Goal: Information Seeking & Learning: Find specific page/section

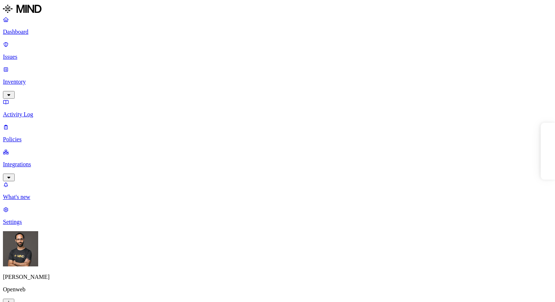
click at [61, 79] on p "Inventory" at bounding box center [277, 82] width 549 height 7
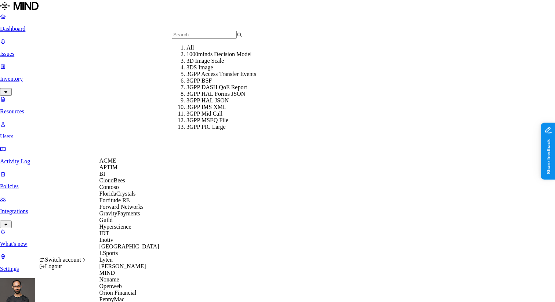
scroll to position [261, 0]
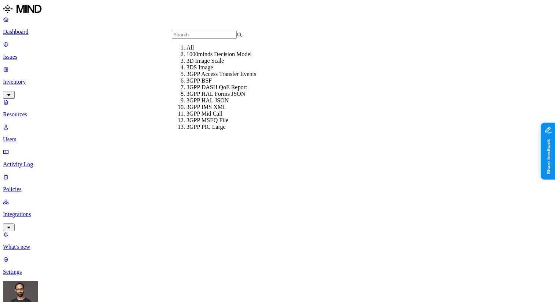
click at [187, 39] on input "text" at bounding box center [204, 35] width 65 height 8
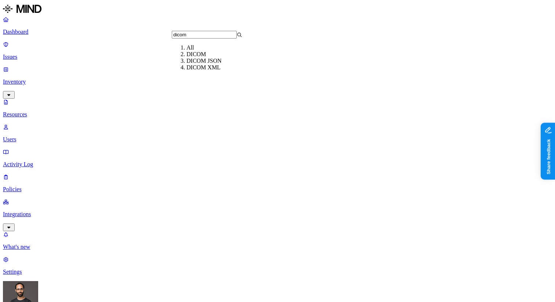
type input "dicom"
click at [213, 58] on div "DICOM" at bounding box center [222, 54] width 71 height 7
click at [29, 211] on p "Integrations" at bounding box center [277, 214] width 549 height 7
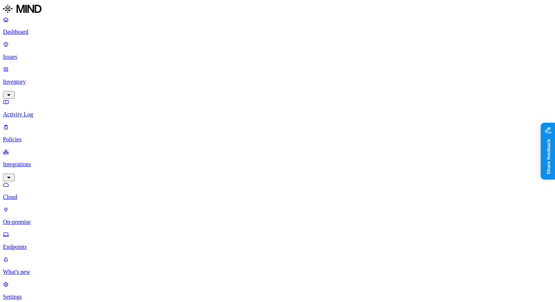
click at [36, 244] on p "Endpoints" at bounding box center [277, 247] width 549 height 7
click at [30, 79] on p "Inventory" at bounding box center [277, 82] width 549 height 7
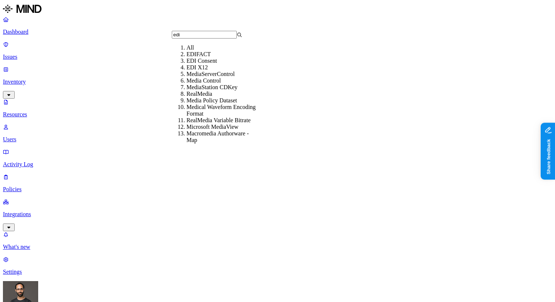
type input "edi"
click at [187, 71] on div "EDI X12" at bounding box center [222, 67] width 71 height 7
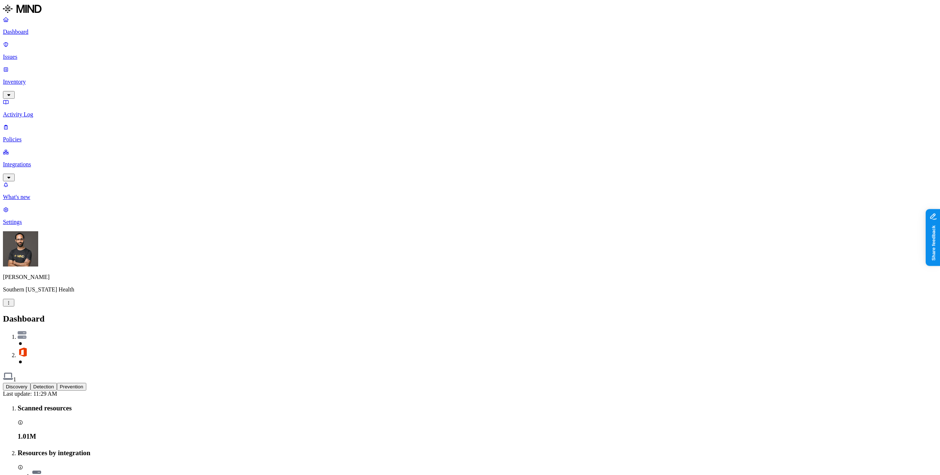
click at [40, 79] on p "Inventory" at bounding box center [470, 82] width 934 height 7
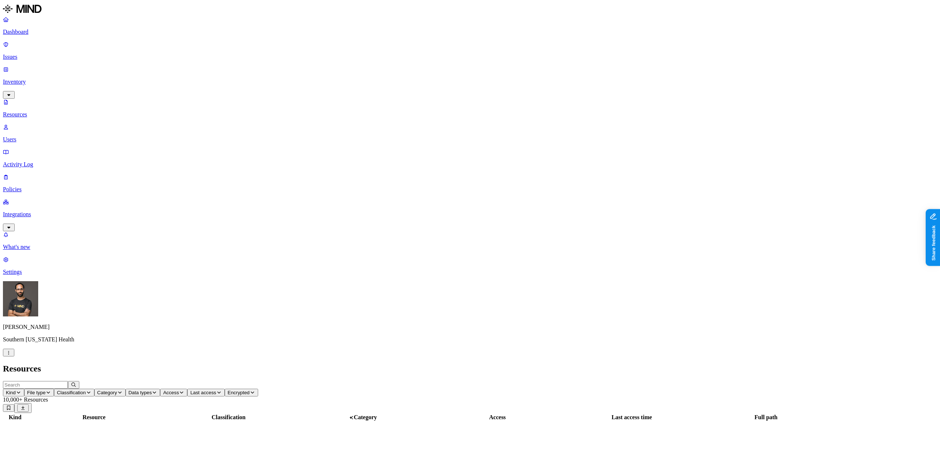
click at [72, 357] on div "Ohad Abarbanel Southern Illinois Health" at bounding box center [470, 318] width 934 height 75
click at [70, 459] on html "Dashboard Issues Inventory Resources Users Activity Log Policies Integrations W…" at bounding box center [470, 348] width 940 height 696
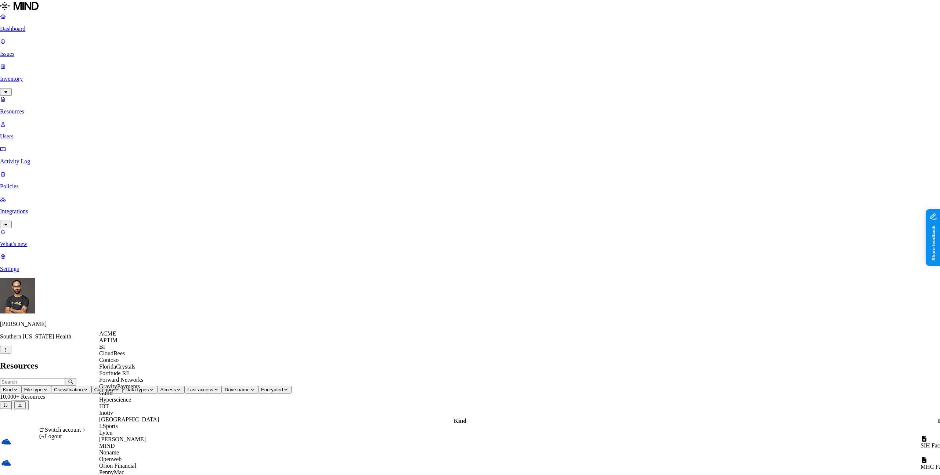
click at [111, 337] on span "ACME" at bounding box center [107, 334] width 17 height 6
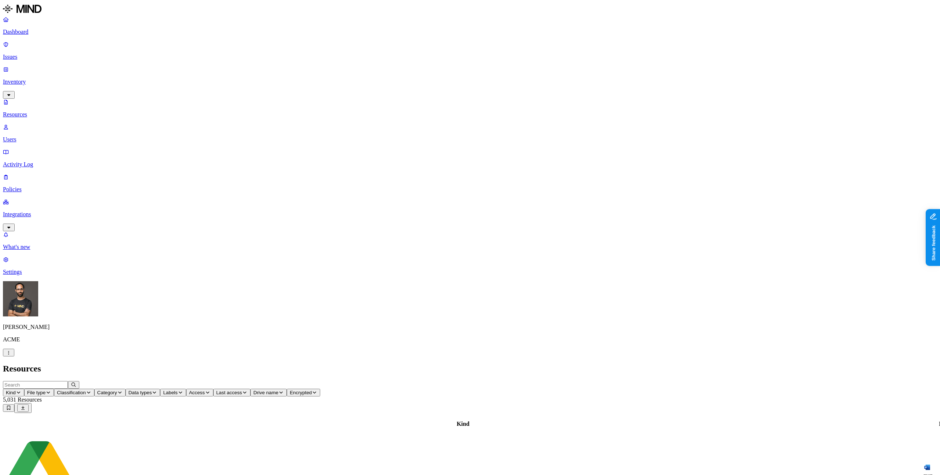
click at [46, 390] on span "File type" at bounding box center [36, 393] width 18 height 6
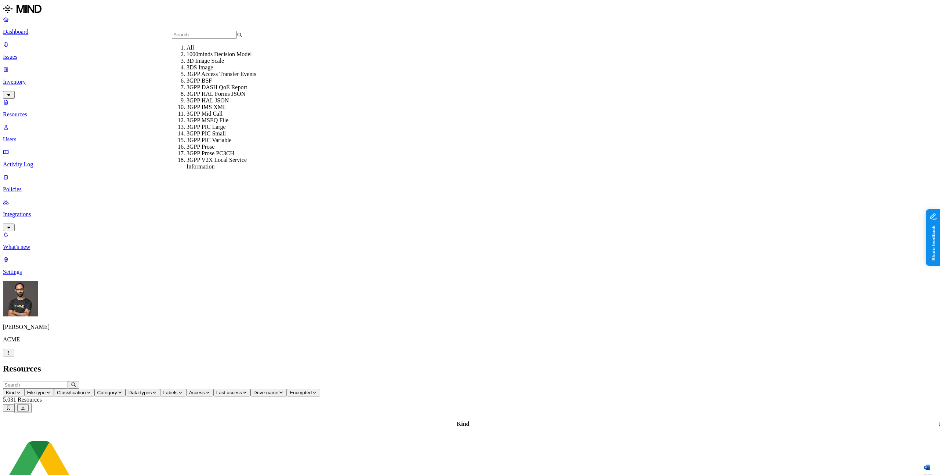
click at [216, 364] on div "Resources" at bounding box center [470, 369] width 934 height 10
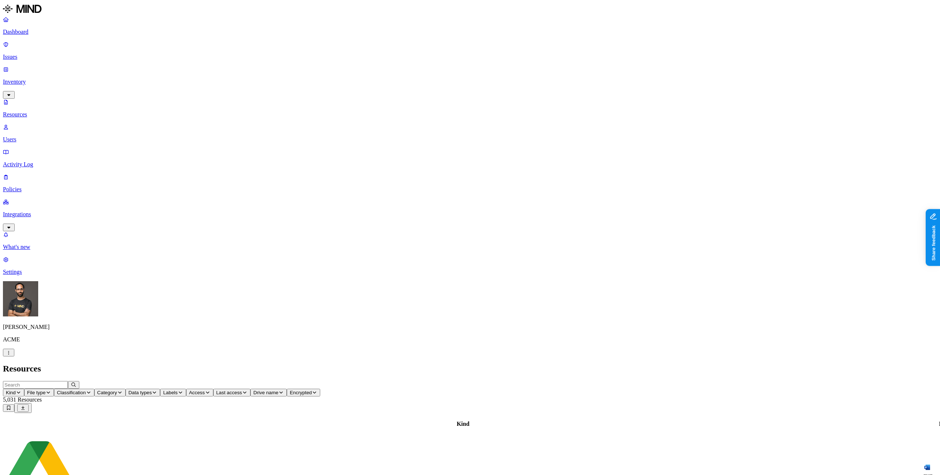
click at [86, 390] on span "Classification" at bounding box center [71, 393] width 29 height 6
click at [94, 389] on button "Classification" at bounding box center [74, 393] width 40 height 8
click at [224, 126] on span "Other" at bounding box center [224, 132] width 13 height 13
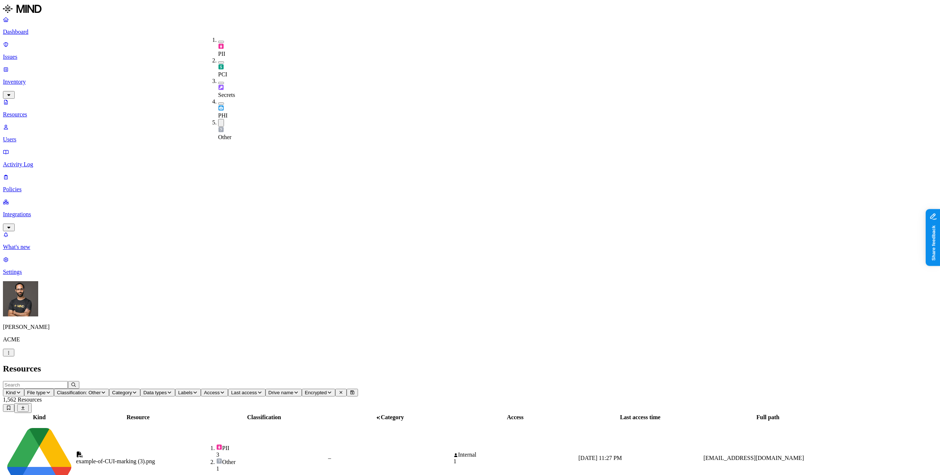
click at [243, 364] on h2 "Resources" at bounding box center [470, 369] width 934 height 10
click at [319, 364] on h2 "Resources" at bounding box center [470, 369] width 934 height 10
click at [109, 389] on button "Classification: Other" at bounding box center [81, 393] width 55 height 8
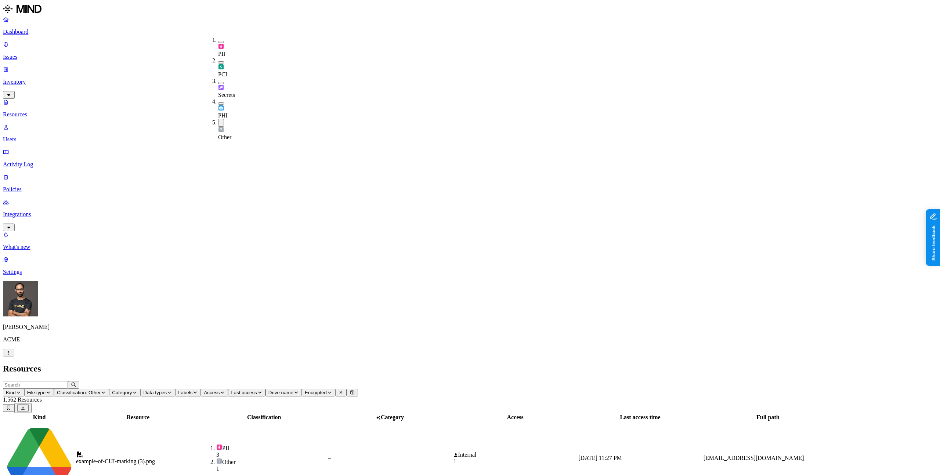
click at [218, 119] on button "button" at bounding box center [221, 123] width 6 height 8
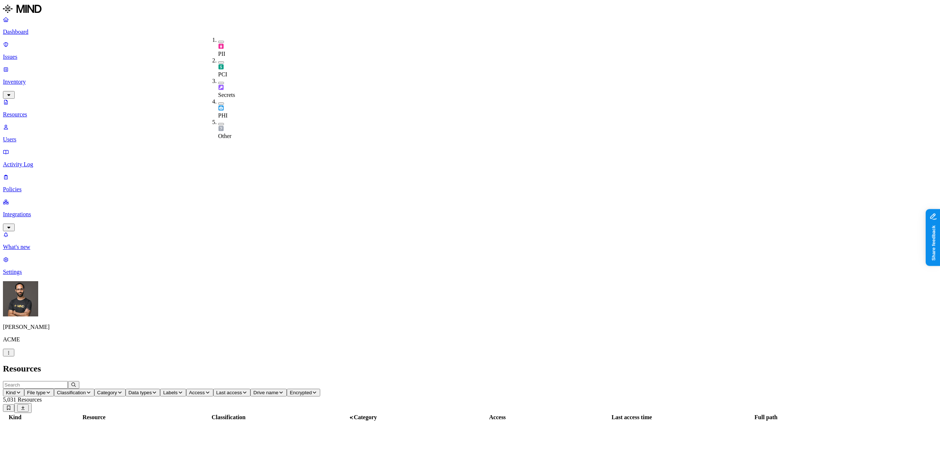
click at [160, 389] on button "Data types" at bounding box center [143, 393] width 35 height 8
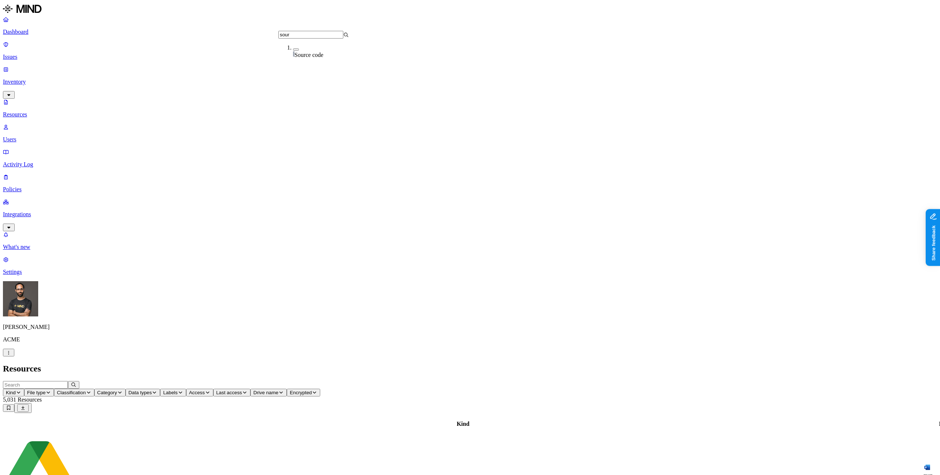
type input "sour"
click at [307, 52] on span "Source code" at bounding box center [309, 55] width 29 height 6
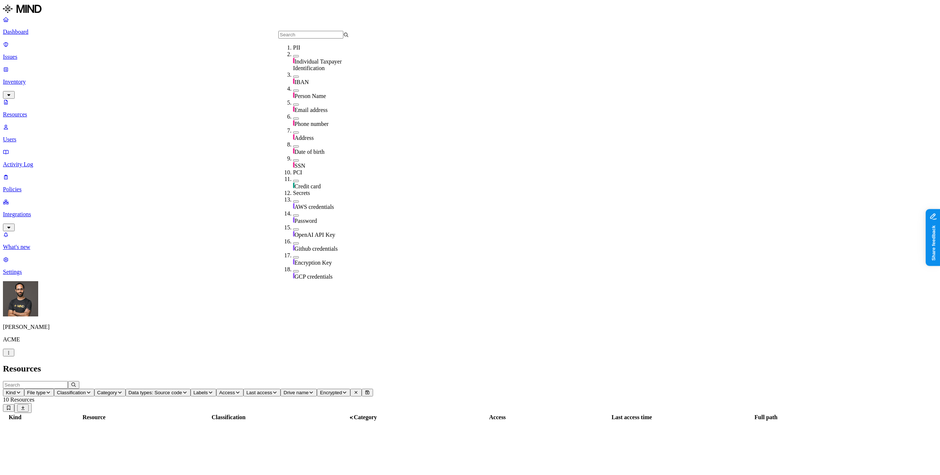
click at [308, 364] on h2 "Resources" at bounding box center [470, 369] width 934 height 10
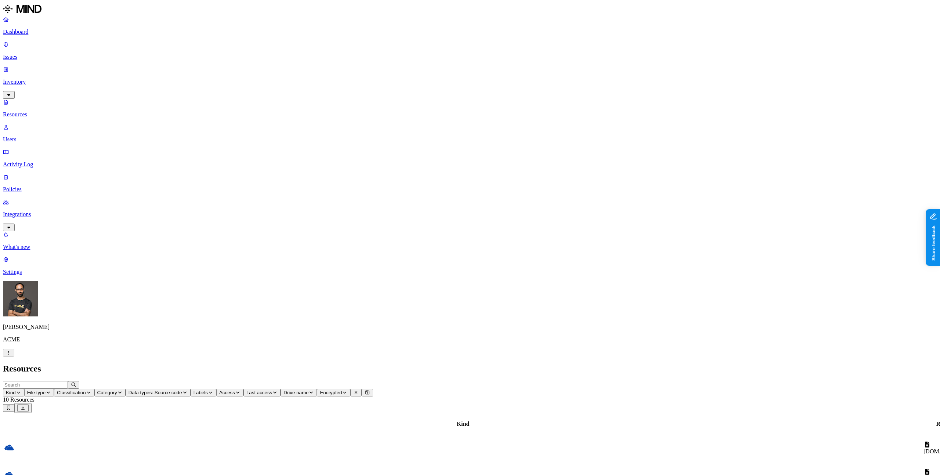
click at [923, 462] on td "3d.py" at bounding box center [947, 475] width 49 height 26
click at [11, 355] on icon "button" at bounding box center [9, 353] width 6 height 4
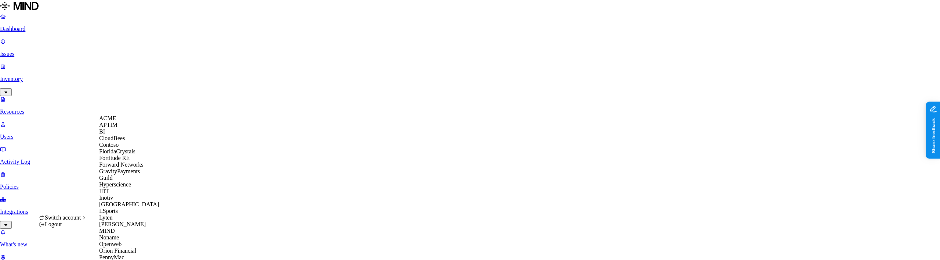
scroll to position [244, 0]
click at [74, 220] on span "Switch account" at bounding box center [63, 217] width 36 height 6
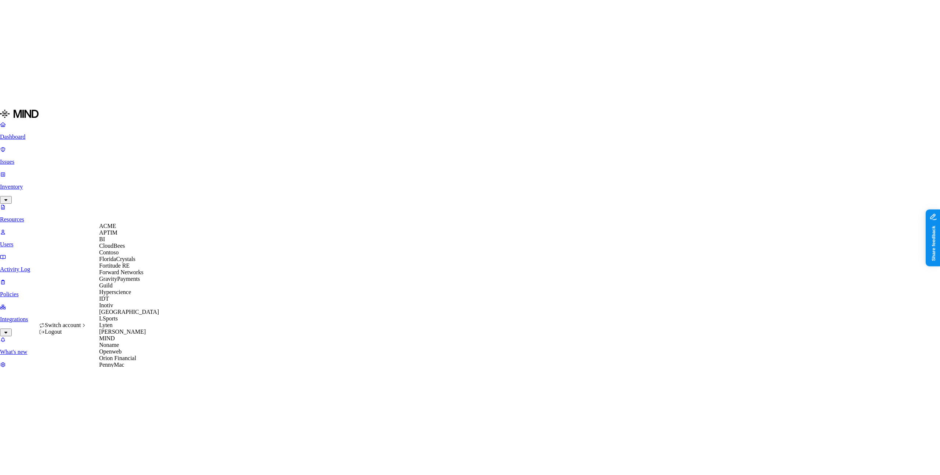
scroll to position [266, 0]
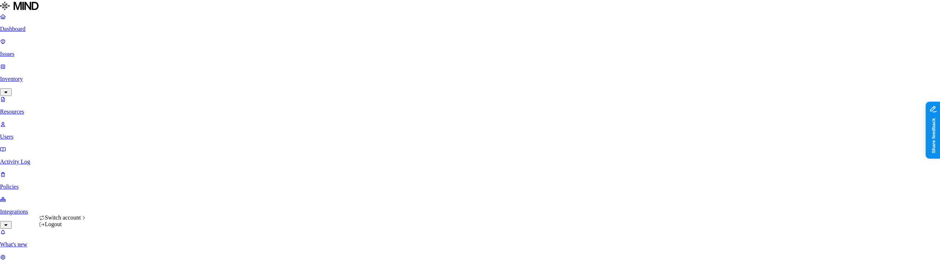
click at [51, 192] on nav "Dashboard Issues Inventory Resources Users Activity Log Policies Integrations W…" at bounding box center [470, 142] width 940 height 259
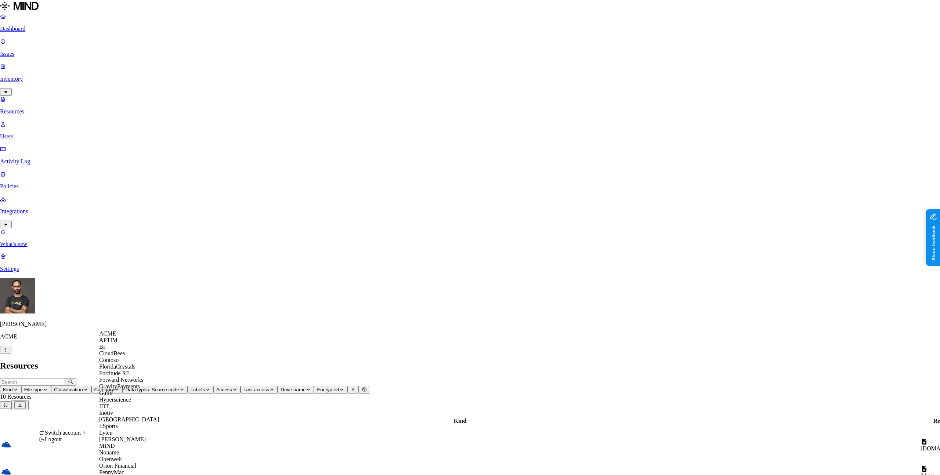
scroll to position [269, 0]
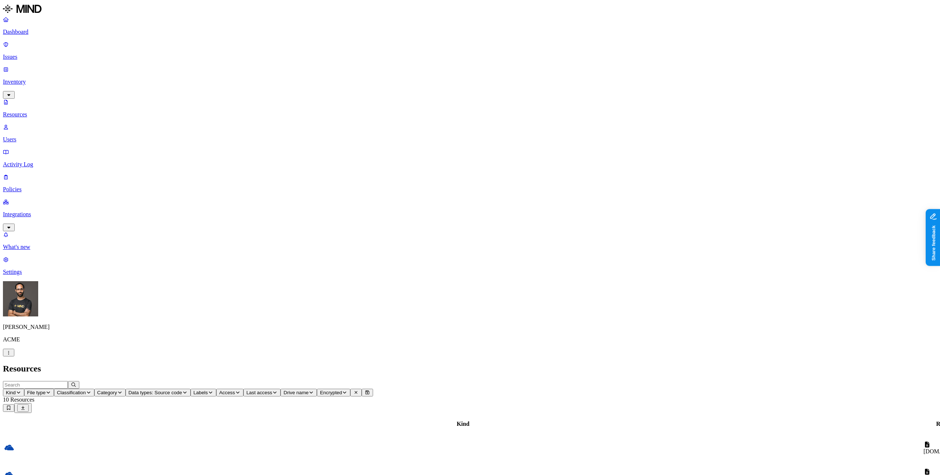
click at [379, 364] on h2 "Resources" at bounding box center [470, 369] width 934 height 10
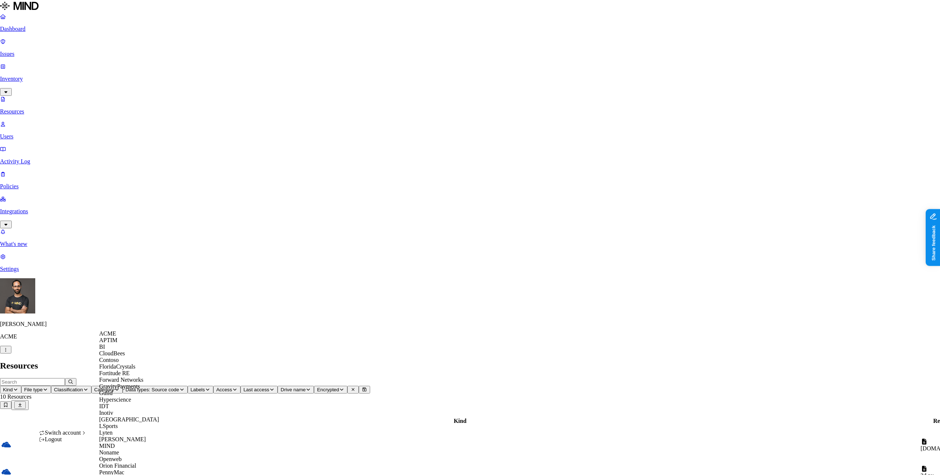
scroll to position [278, 0]
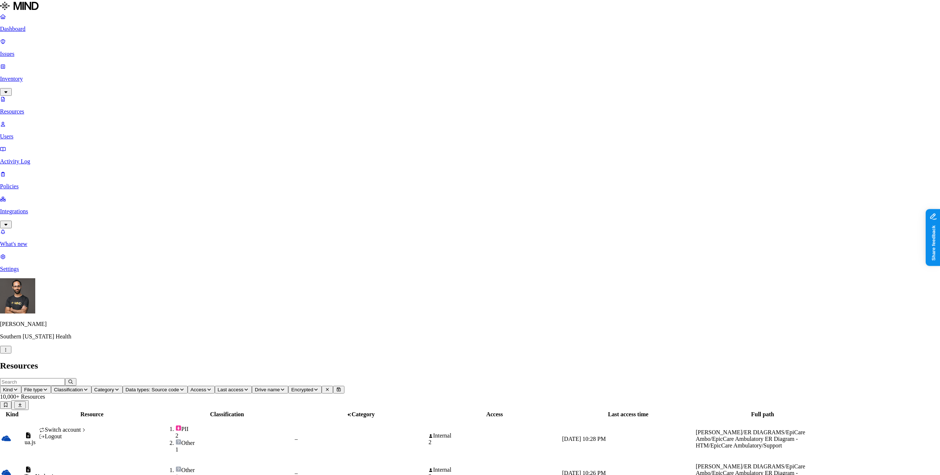
click at [81, 440] on div "Logout" at bounding box center [63, 436] width 48 height 7
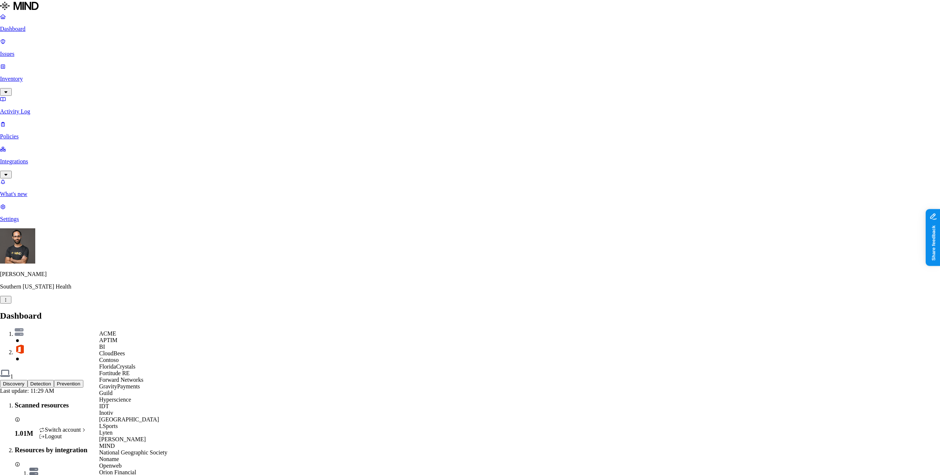
scroll to position [217, 0]
click at [144, 449] on span "National Geographic Society" at bounding box center [133, 452] width 68 height 6
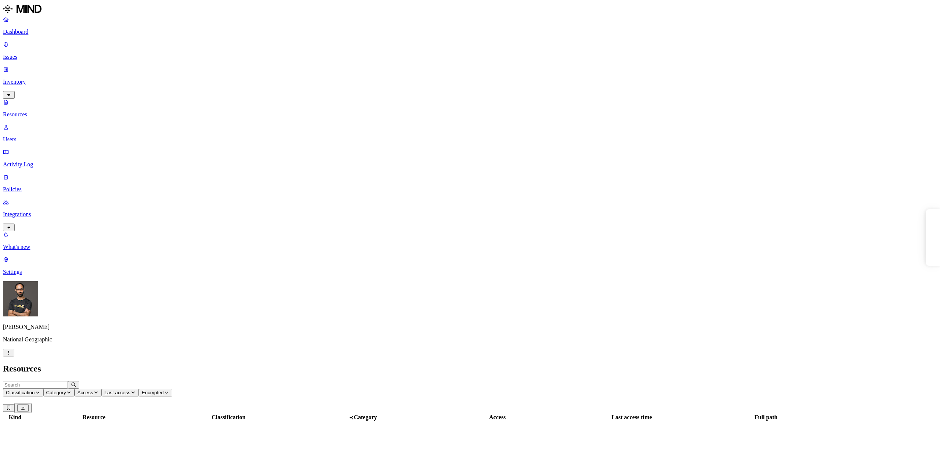
click at [68, 381] on input "text" at bounding box center [35, 385] width 65 height 8
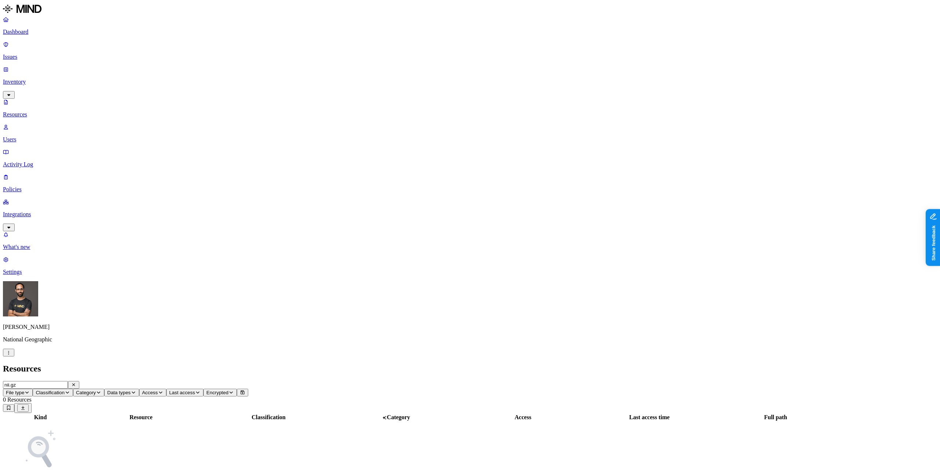
type input "nii.gz"
click at [73, 467] on html "Dashboard Issues Inventory Resources Users Activity Log Policies Integrations W…" at bounding box center [470, 257] width 940 height 514
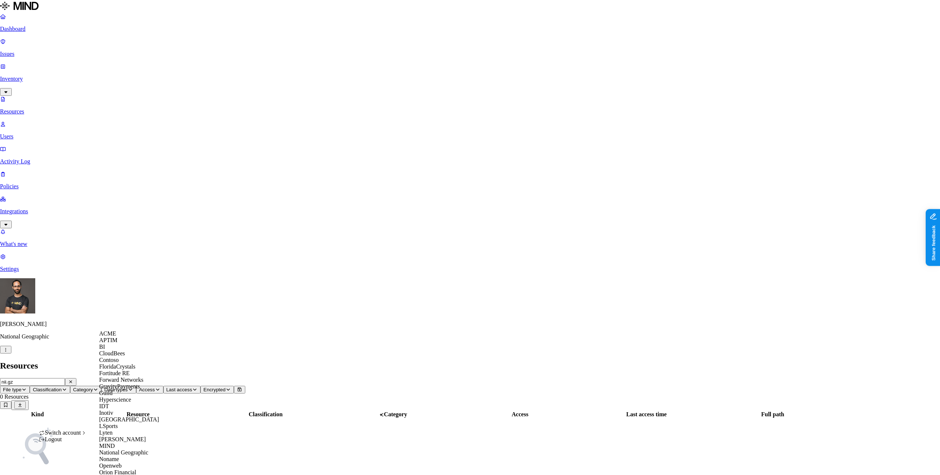
scroll to position [298, 0]
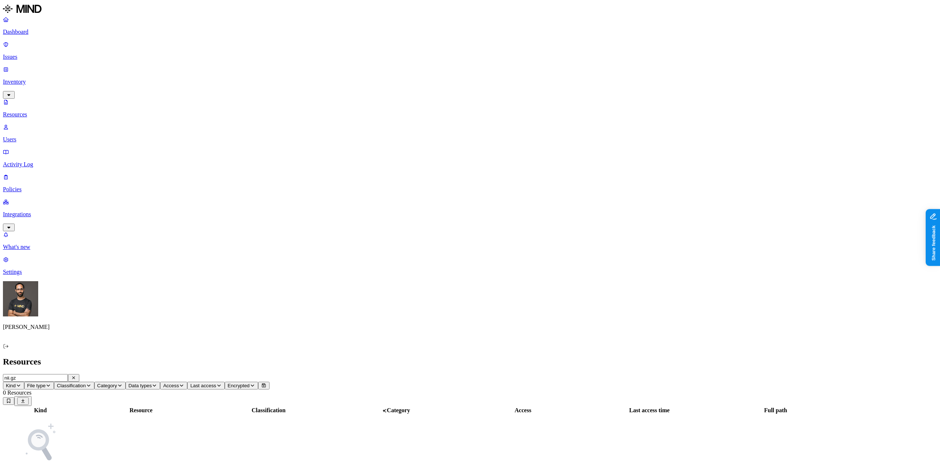
click at [68, 374] on input "nii.gz" at bounding box center [35, 378] width 65 height 8
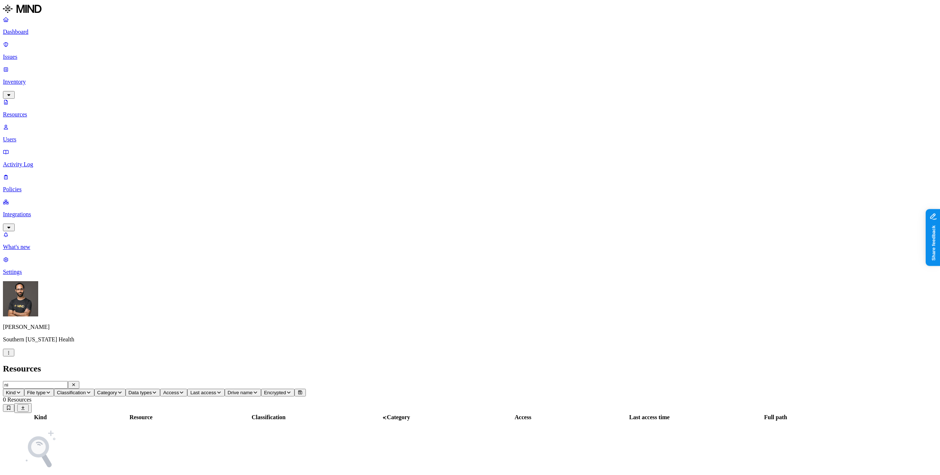
type input "nii"
click at [68, 381] on input "text" at bounding box center [35, 385] width 65 height 8
type input "nii"
